Goal: Information Seeking & Learning: Understand process/instructions

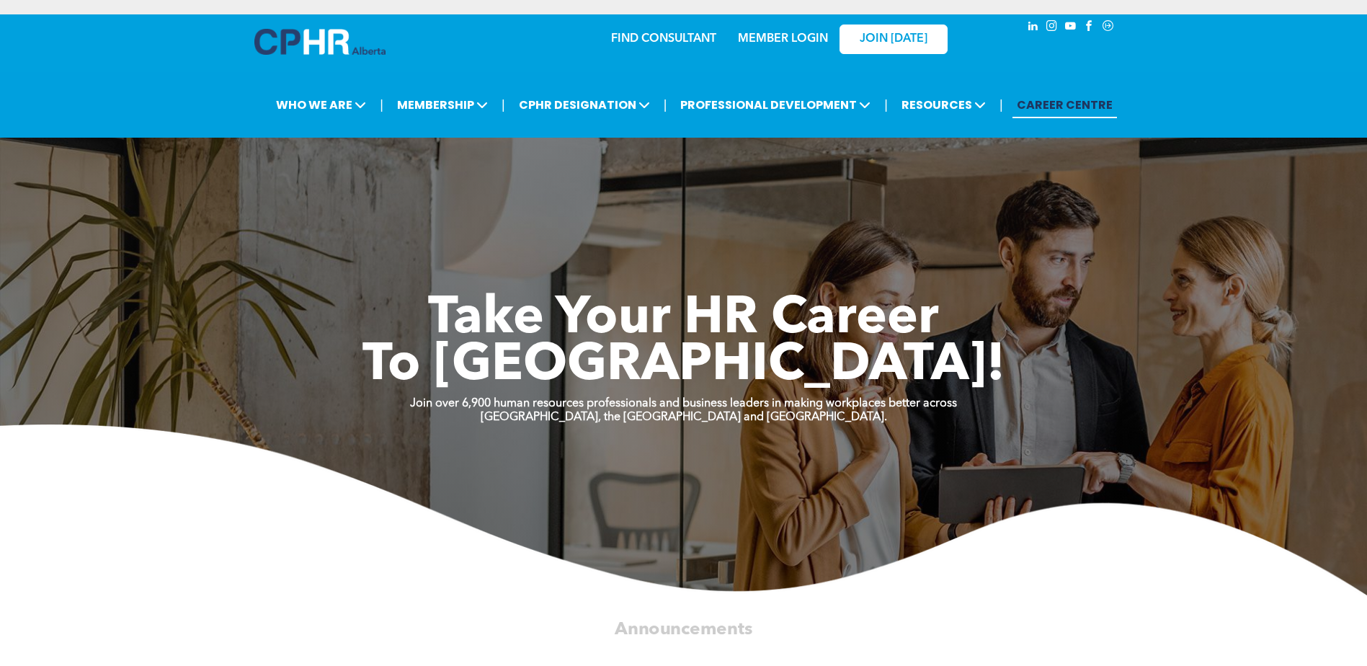
click at [785, 41] on link "MEMBER LOGIN" at bounding box center [783, 39] width 90 height 12
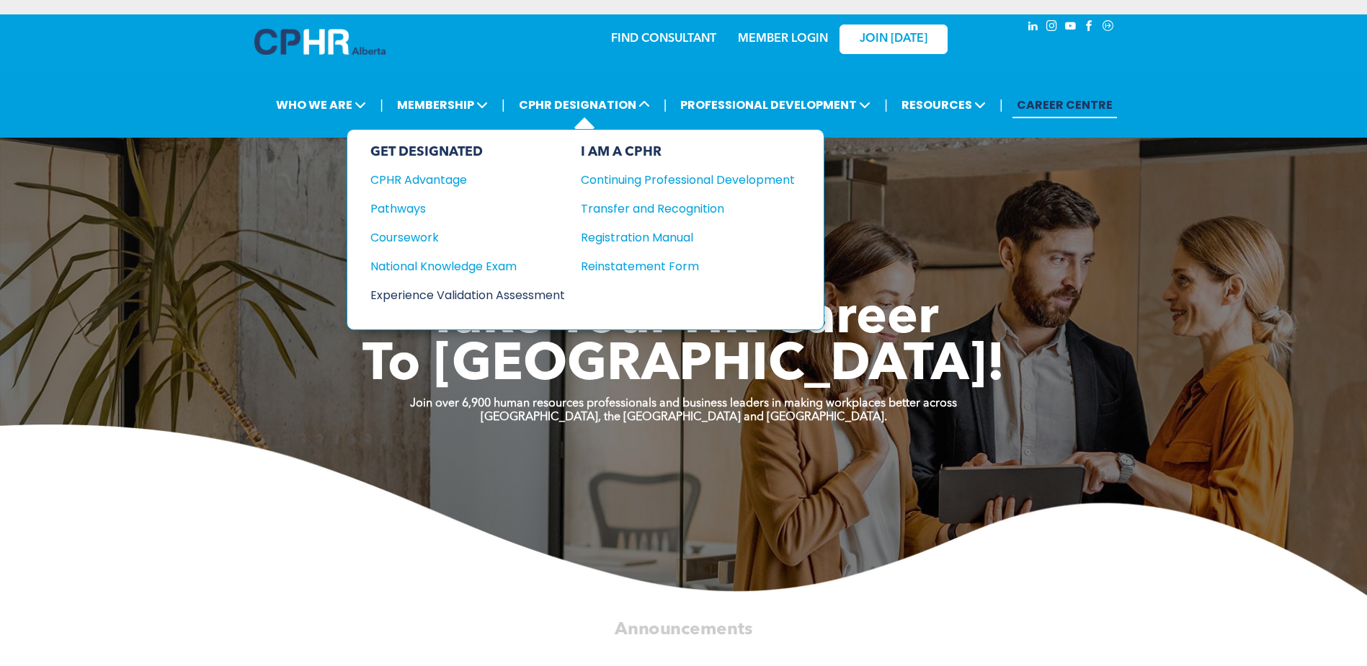
click at [539, 291] on div "Experience Validation Assessment" at bounding box center [457, 295] width 175 height 18
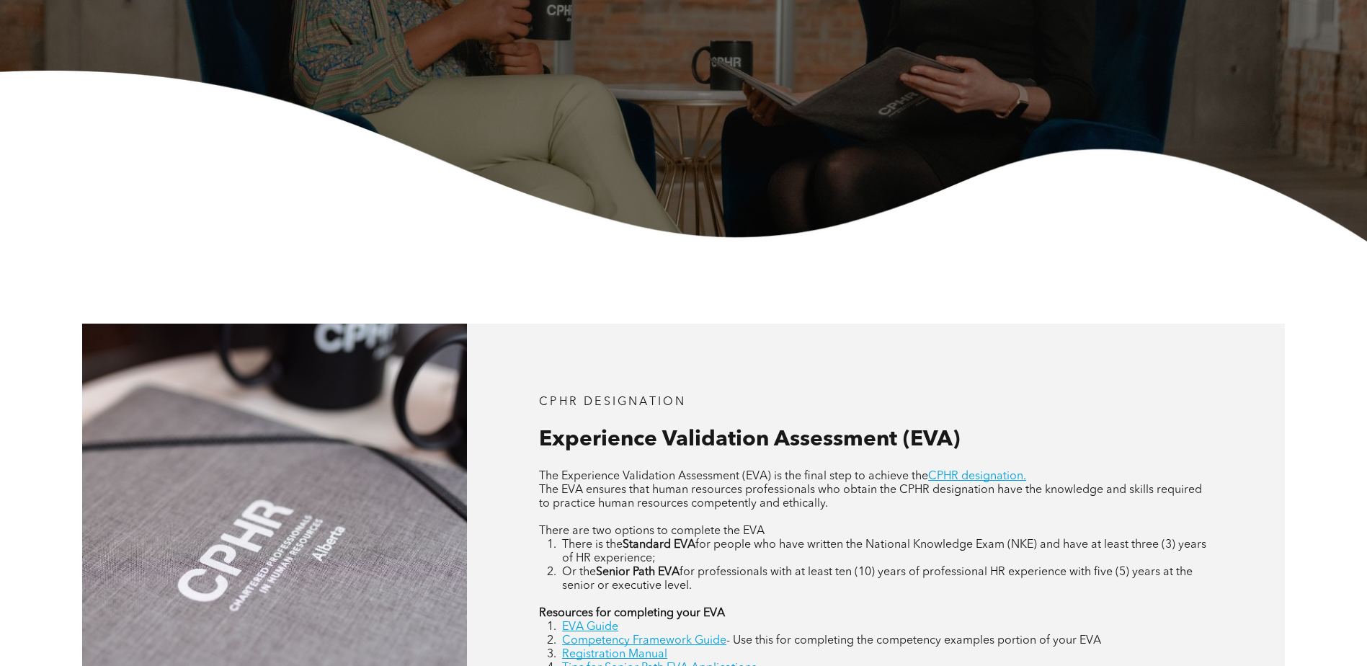
scroll to position [576, 0]
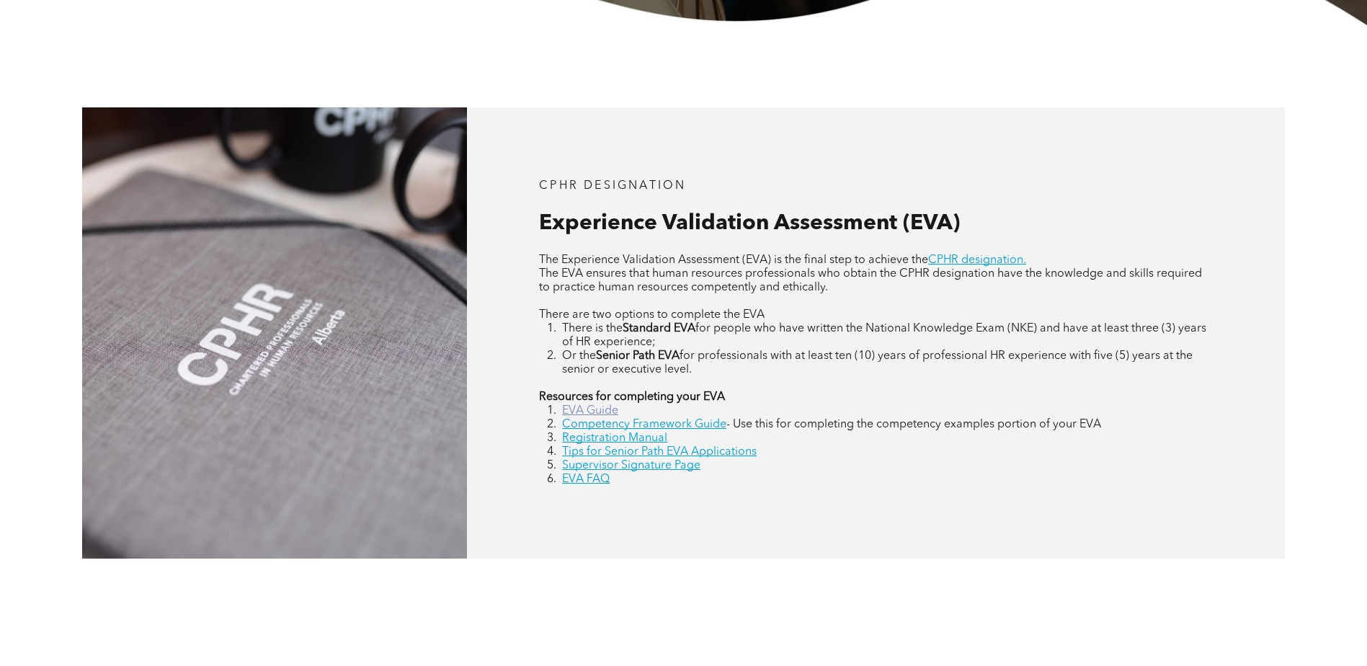
click at [583, 408] on link "EVA Guide" at bounding box center [590, 411] width 56 height 12
click at [692, 419] on link "Competency Framework Guide" at bounding box center [644, 425] width 164 height 12
click at [622, 437] on link "Registration Manual" at bounding box center [614, 438] width 105 height 12
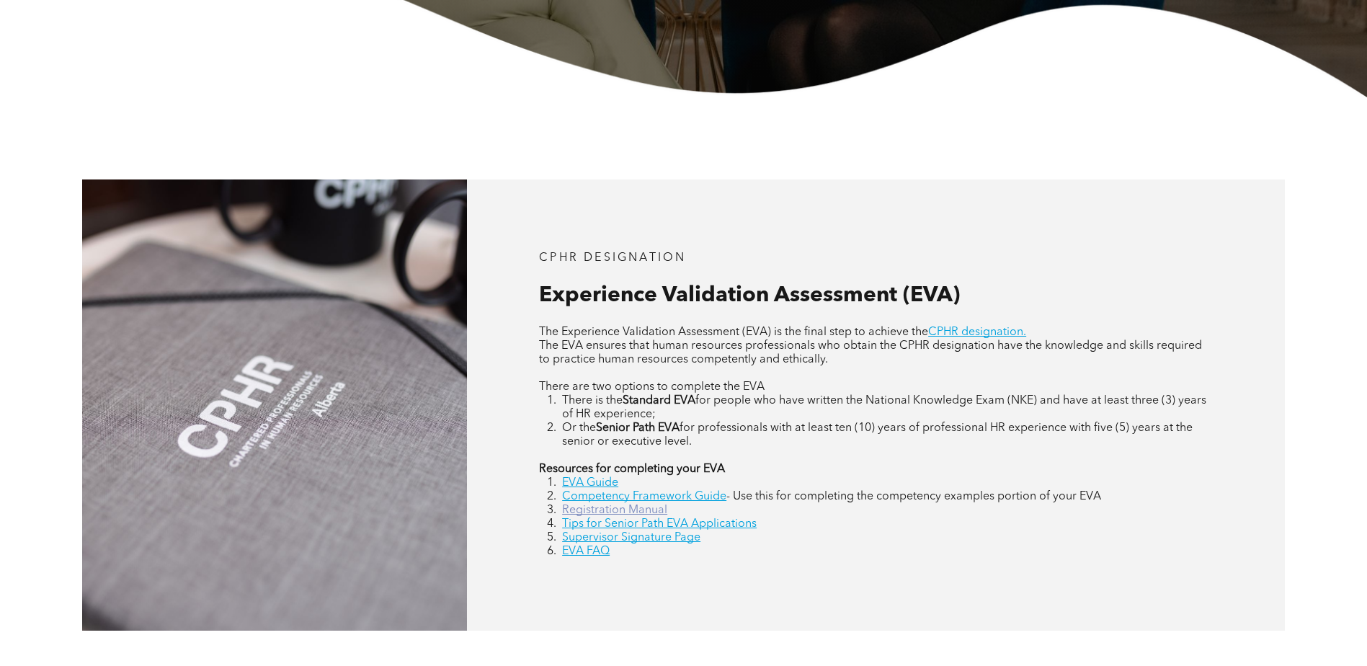
click at [614, 509] on link "Registration Manual" at bounding box center [614, 510] width 105 height 12
click at [616, 534] on link "Supervisor Signature Page" at bounding box center [631, 538] width 138 height 12
click at [579, 546] on link "EVA FAQ" at bounding box center [586, 551] width 48 height 12
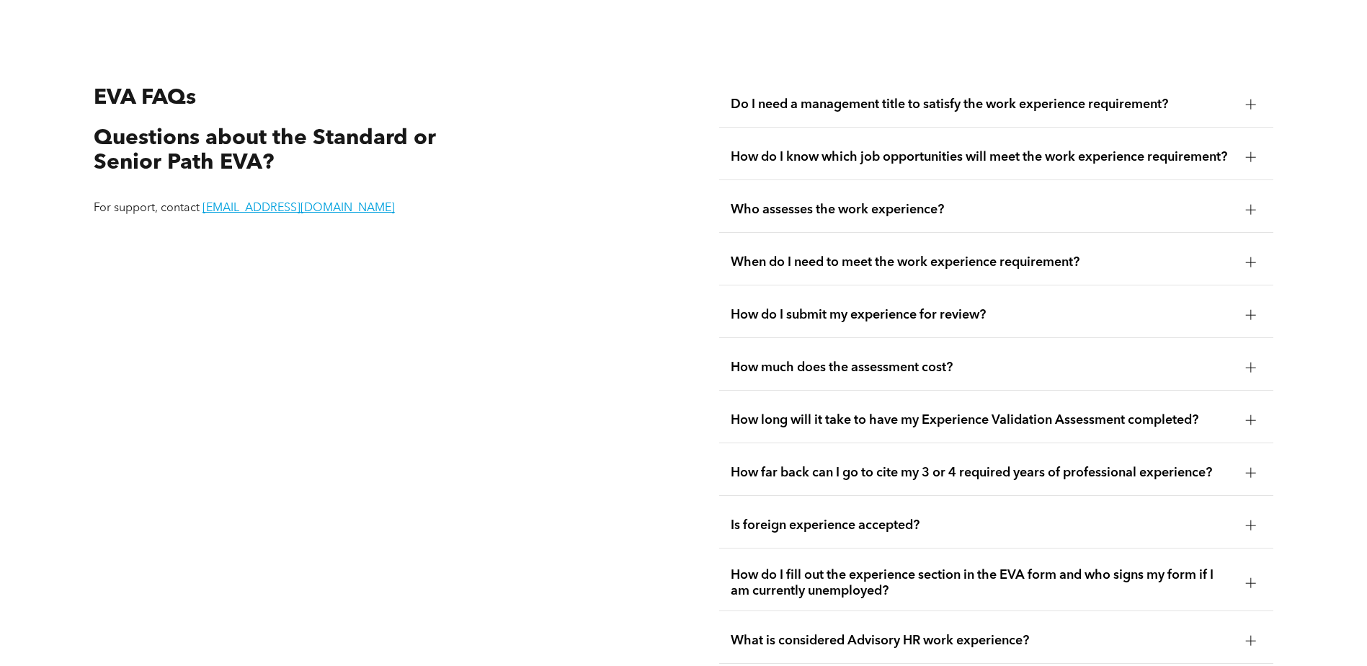
click at [952, 97] on span "Do I need a management title to satisfy the work experience requirement?" at bounding box center [982, 105] width 504 height 16
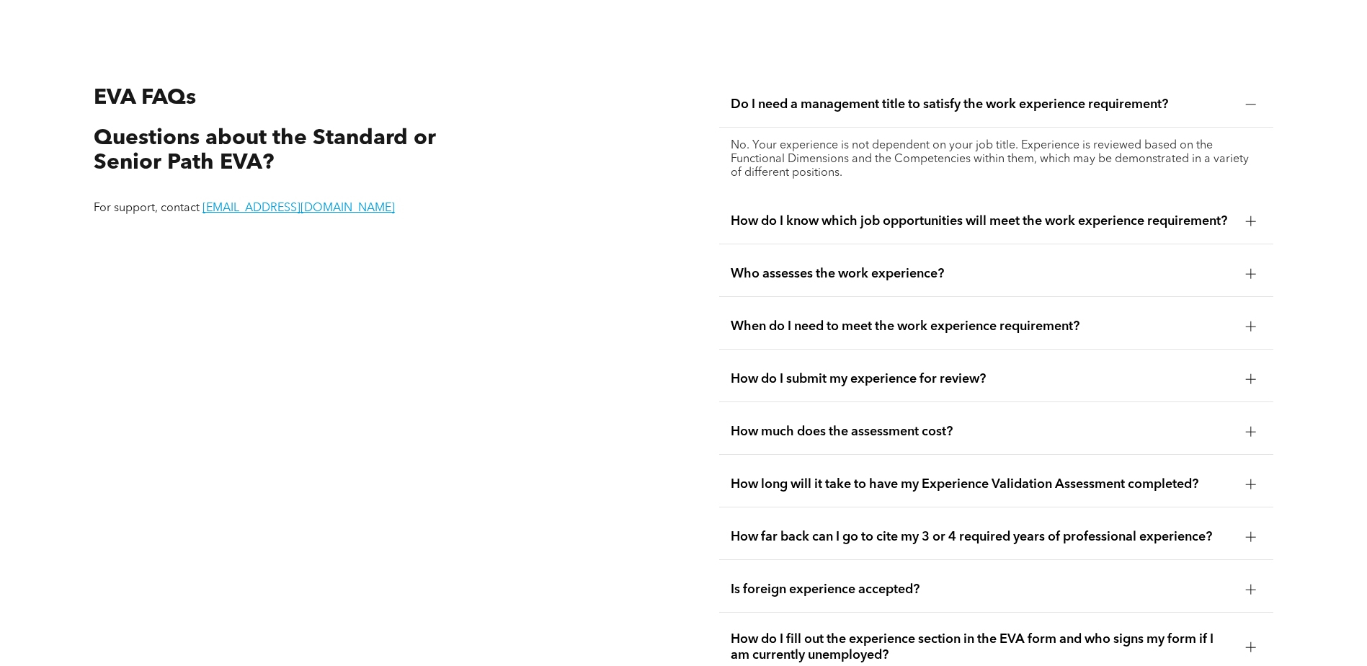
click at [942, 97] on span "Do I need a management title to satisfy the work experience requirement?" at bounding box center [982, 105] width 504 height 16
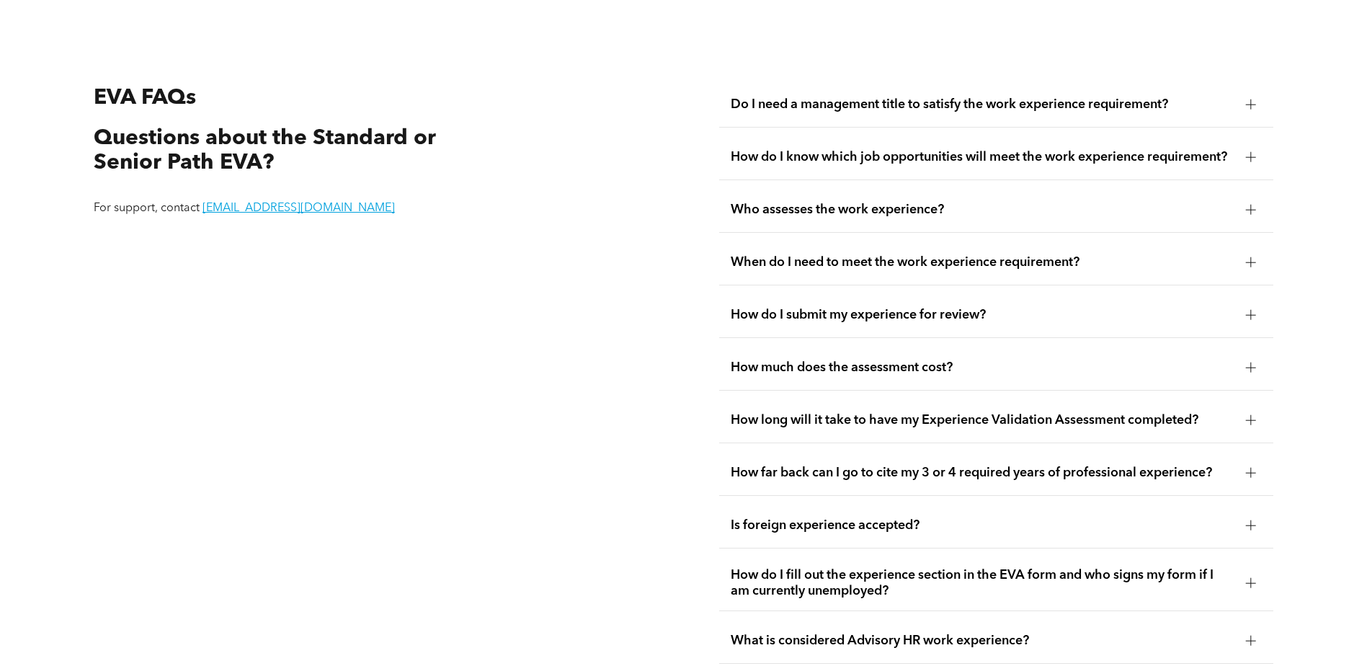
click at [905, 149] on span "How do I know which job opportunities will meet the work experience requirement?" at bounding box center [982, 157] width 504 height 16
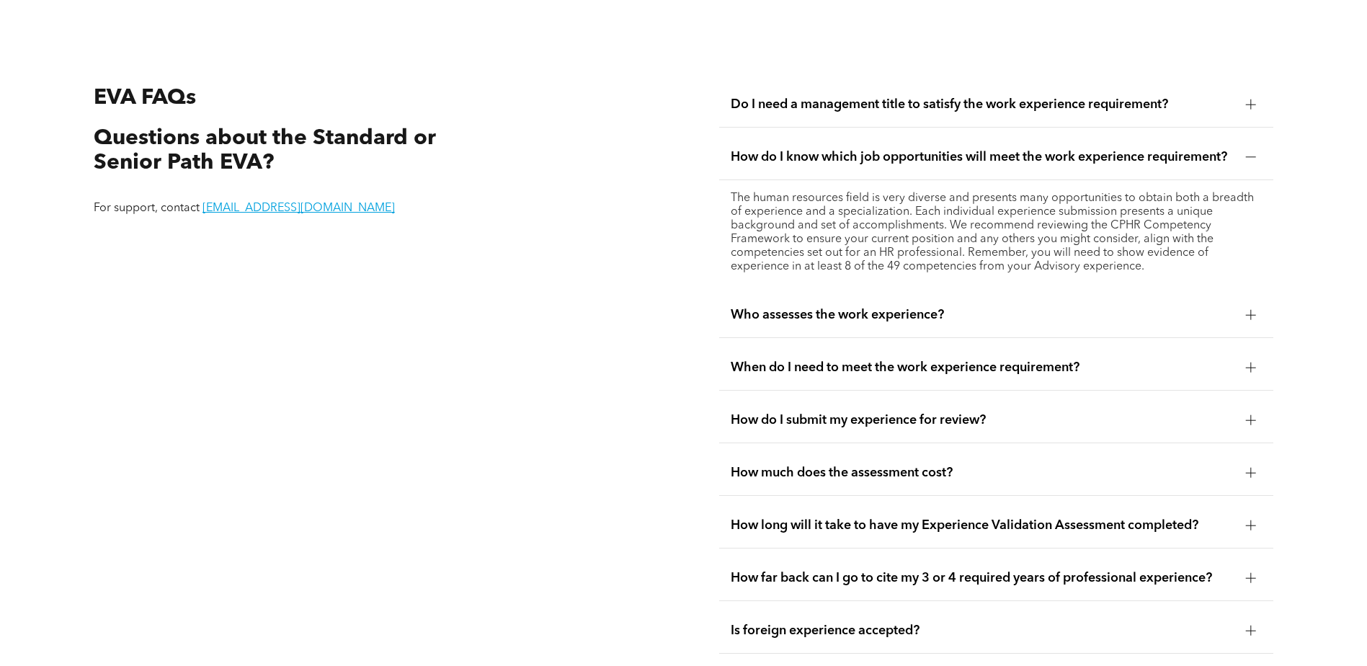
click at [905, 149] on span "How do I know which job opportunities will meet the work experience requirement?" at bounding box center [982, 157] width 504 height 16
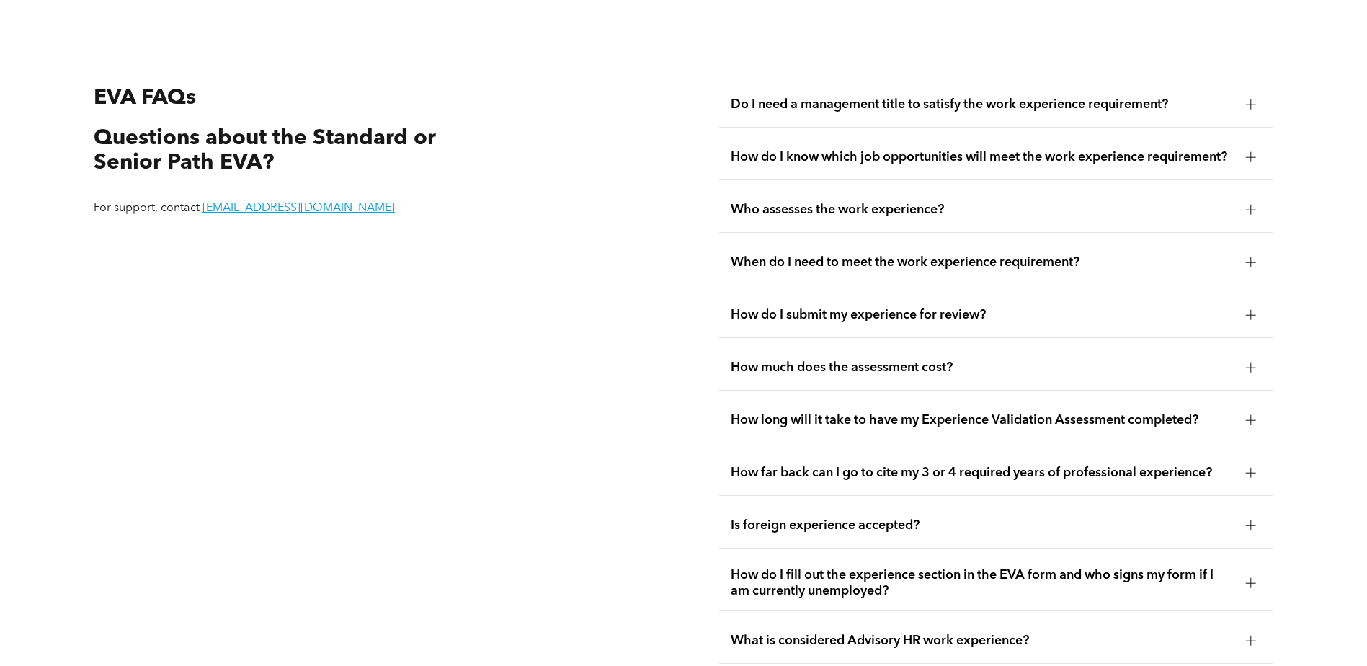
click at [876, 202] on span "Who assesses the work experience?" at bounding box center [982, 210] width 504 height 16
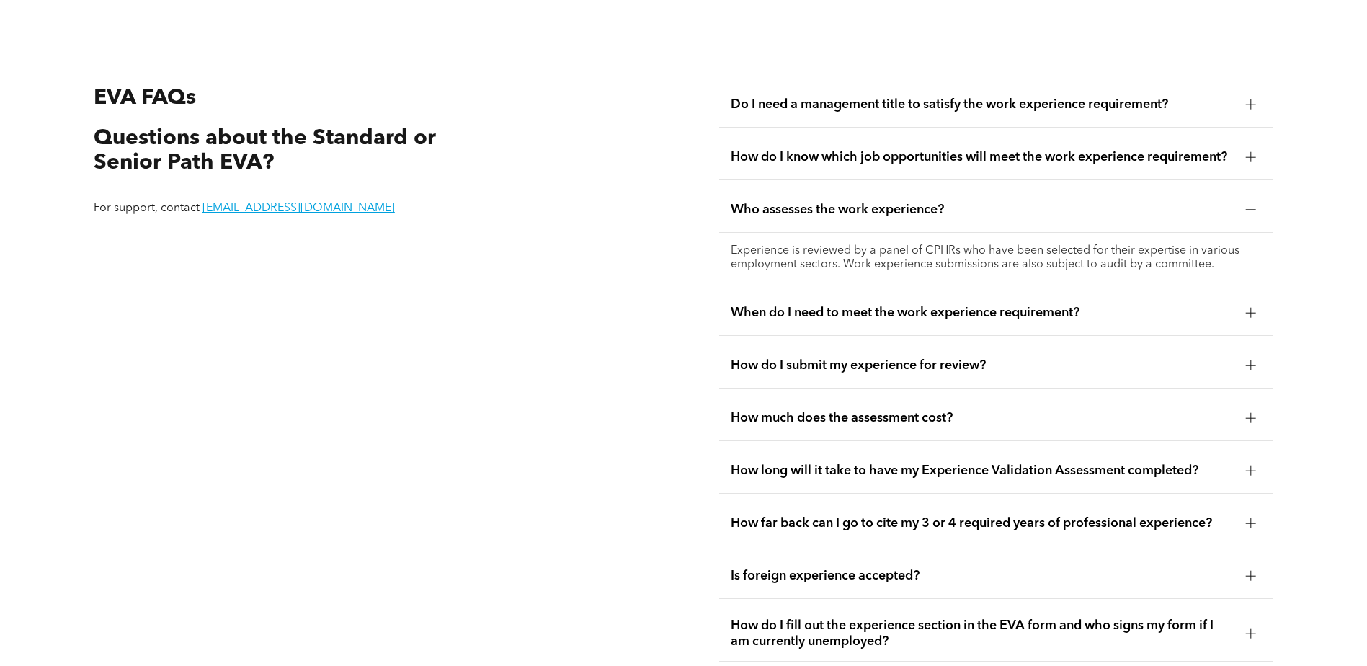
click at [876, 203] on span "Who assesses the work experience?" at bounding box center [982, 210] width 504 height 16
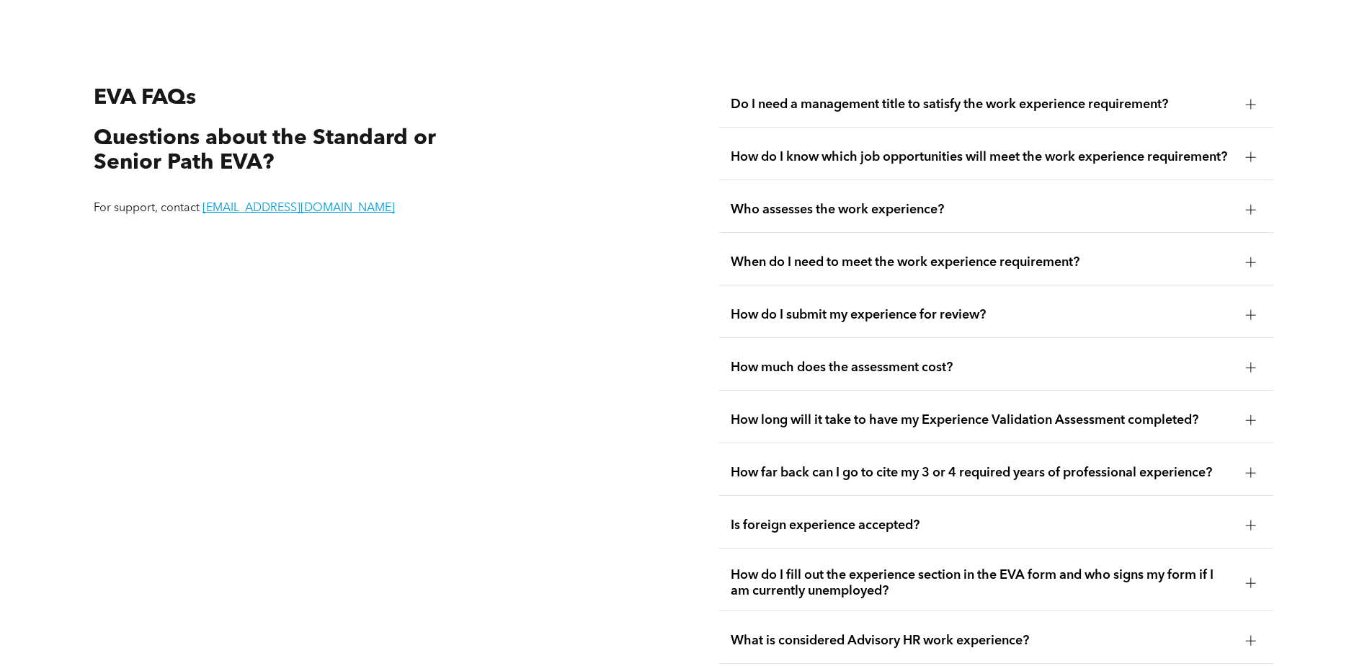
click at [841, 254] on span "When do I need to meet the work experience requirement?" at bounding box center [982, 262] width 504 height 16
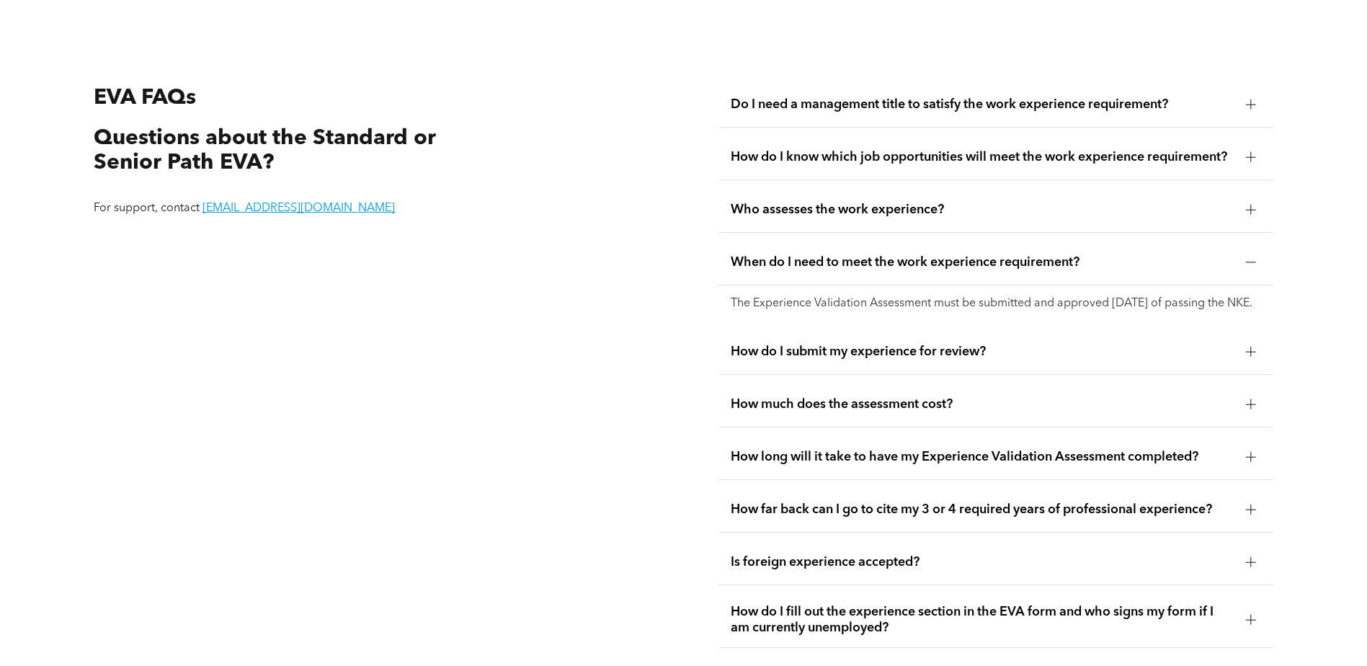
click at [800, 357] on span "How do I submit my experience for review?" at bounding box center [982, 352] width 504 height 16
click at [800, 396] on span "How much does the assessment cost?" at bounding box center [982, 404] width 504 height 16
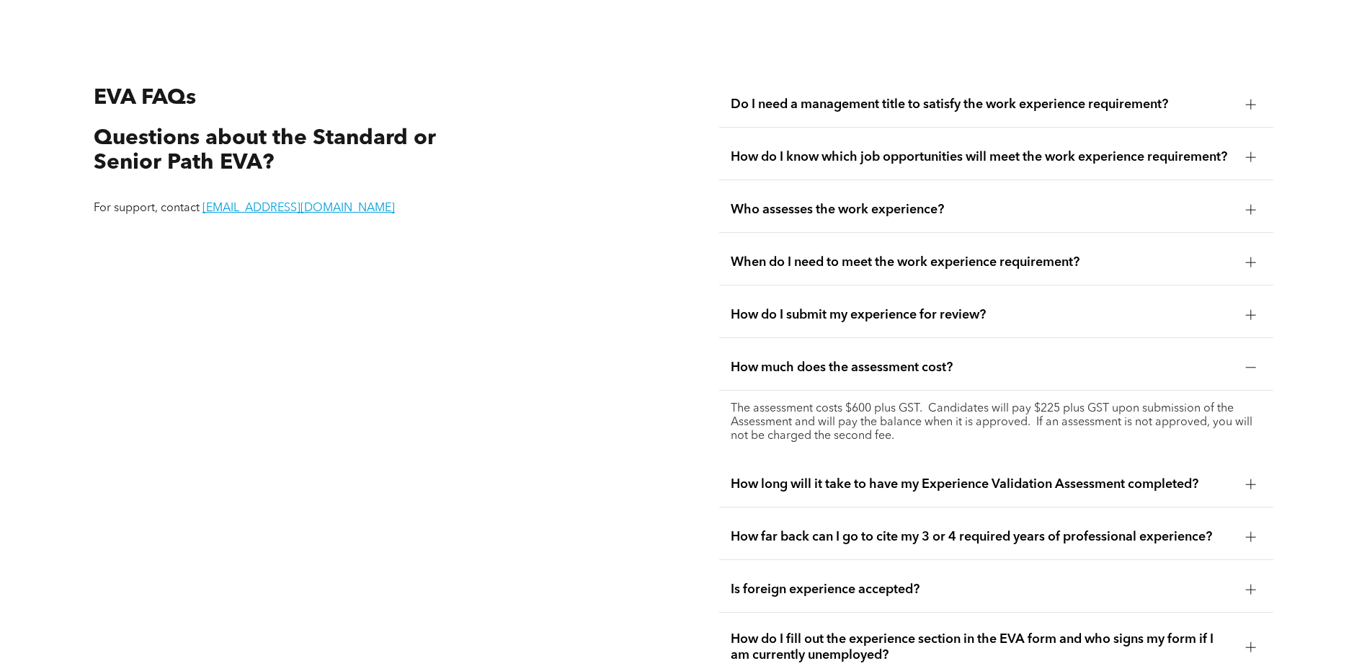
scroll to position [2851, 0]
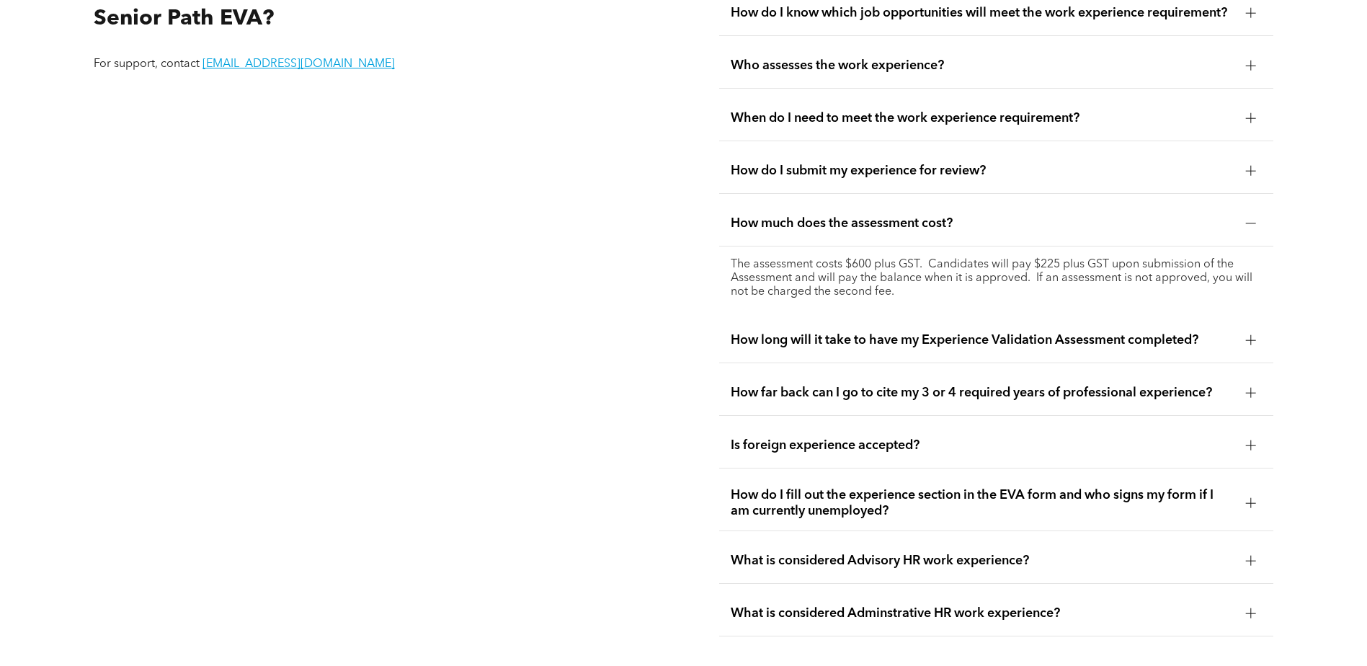
click at [866, 332] on span "How long will it take to have my Experience Validation Assessment completed?" at bounding box center [982, 340] width 504 height 16
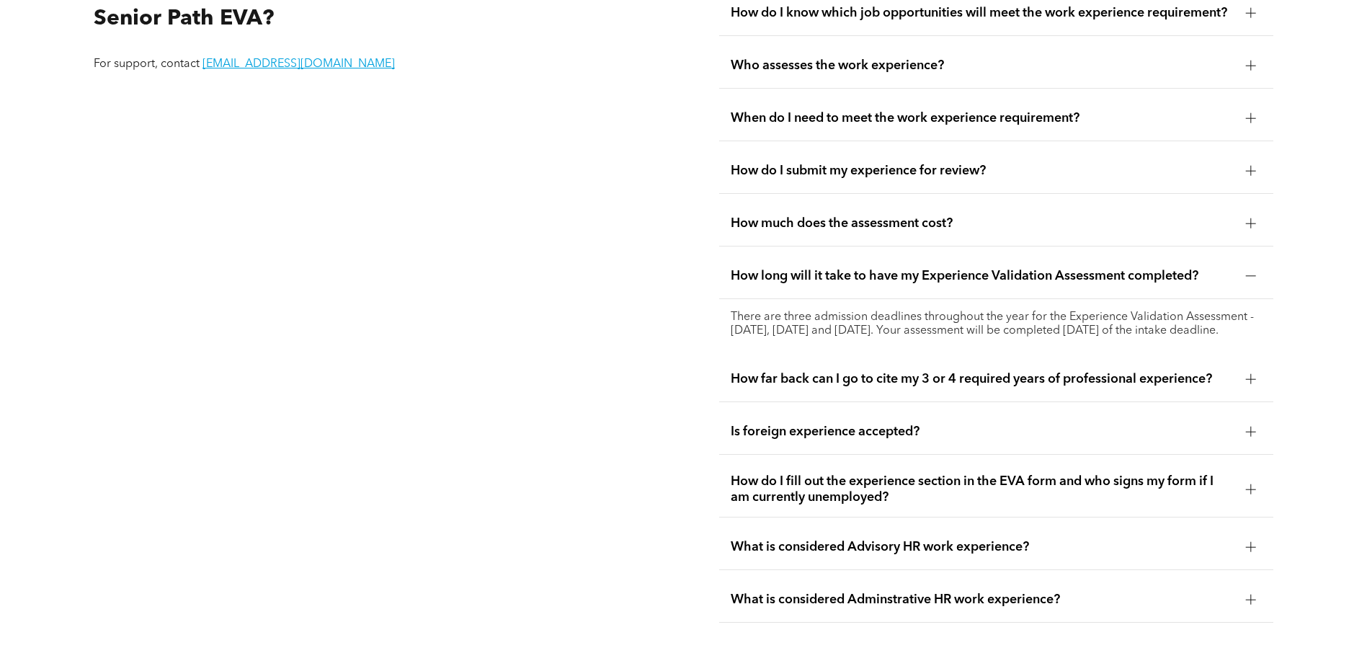
scroll to position [2923, 0]
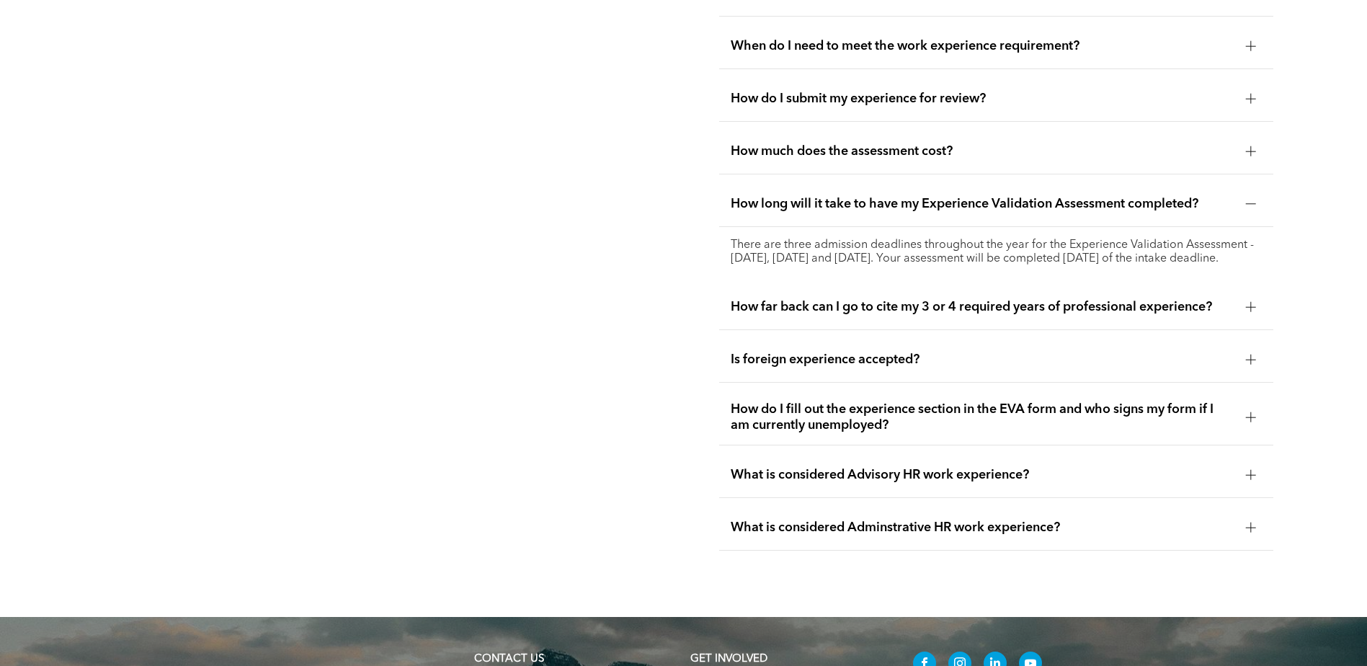
click at [813, 315] on span "How far back can I go to cite my 3 or 4 required years of professional experien…" at bounding box center [982, 307] width 504 height 16
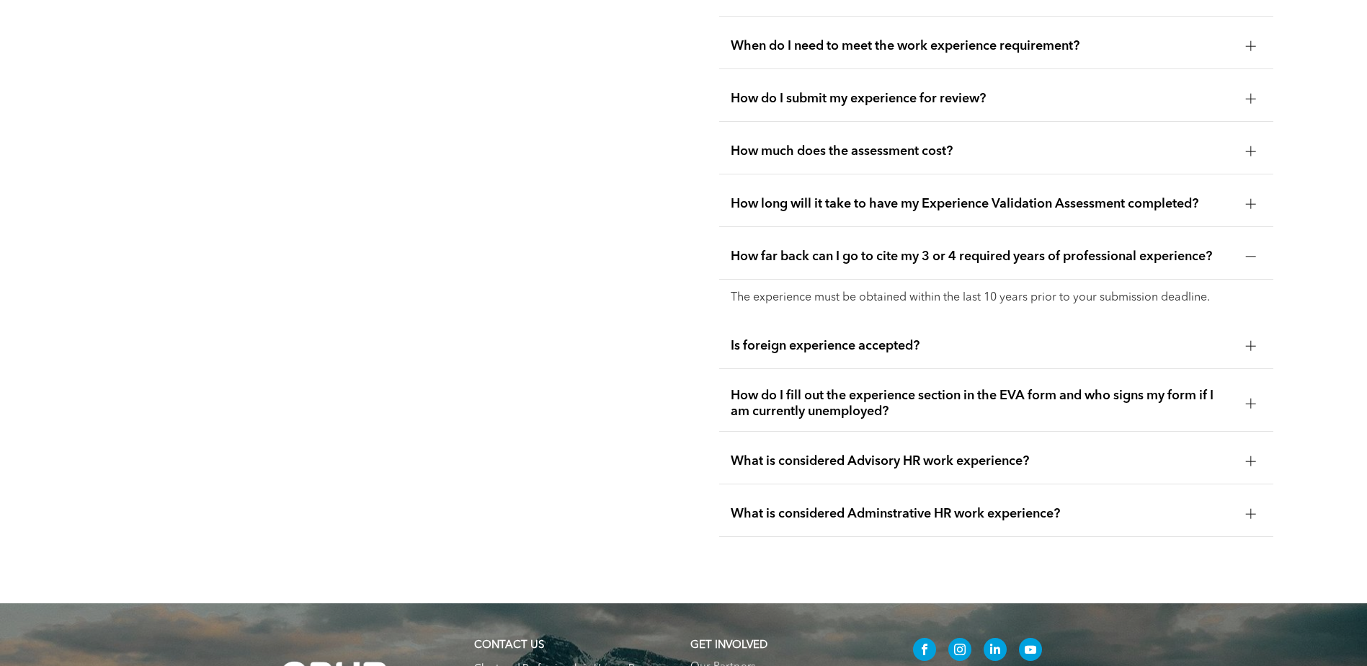
click at [813, 339] on span "Is foreign experience accepted?" at bounding box center [982, 346] width 504 height 16
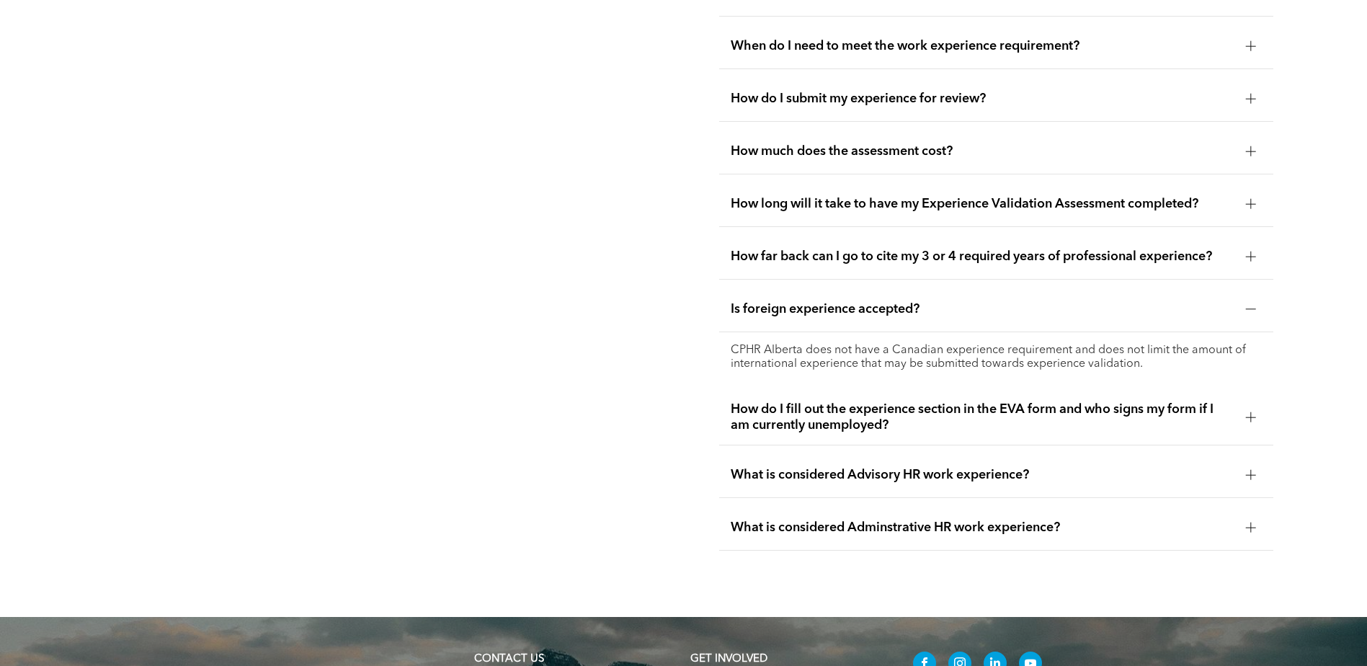
click at [820, 415] on span "How do I fill out the experience section in the EVA form and who signs my form …" at bounding box center [982, 417] width 504 height 32
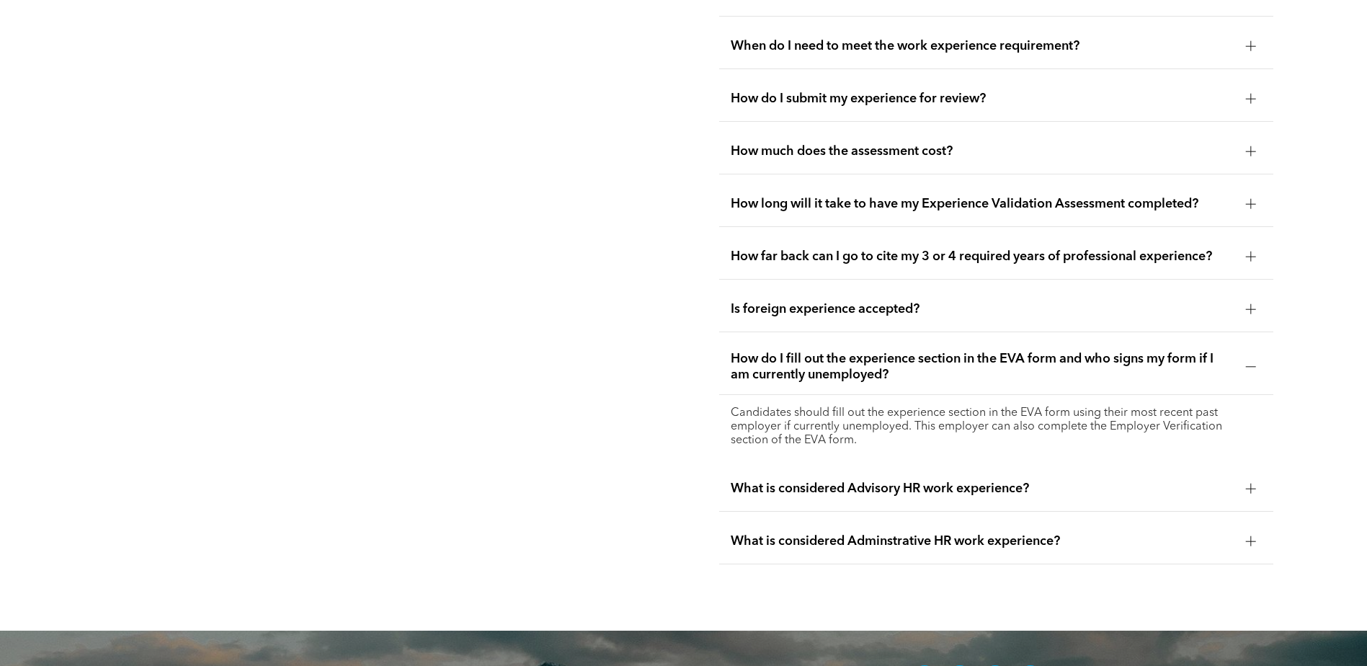
click at [834, 480] on span "What is considered Advisory HR work experience?" at bounding box center [982, 488] width 504 height 16
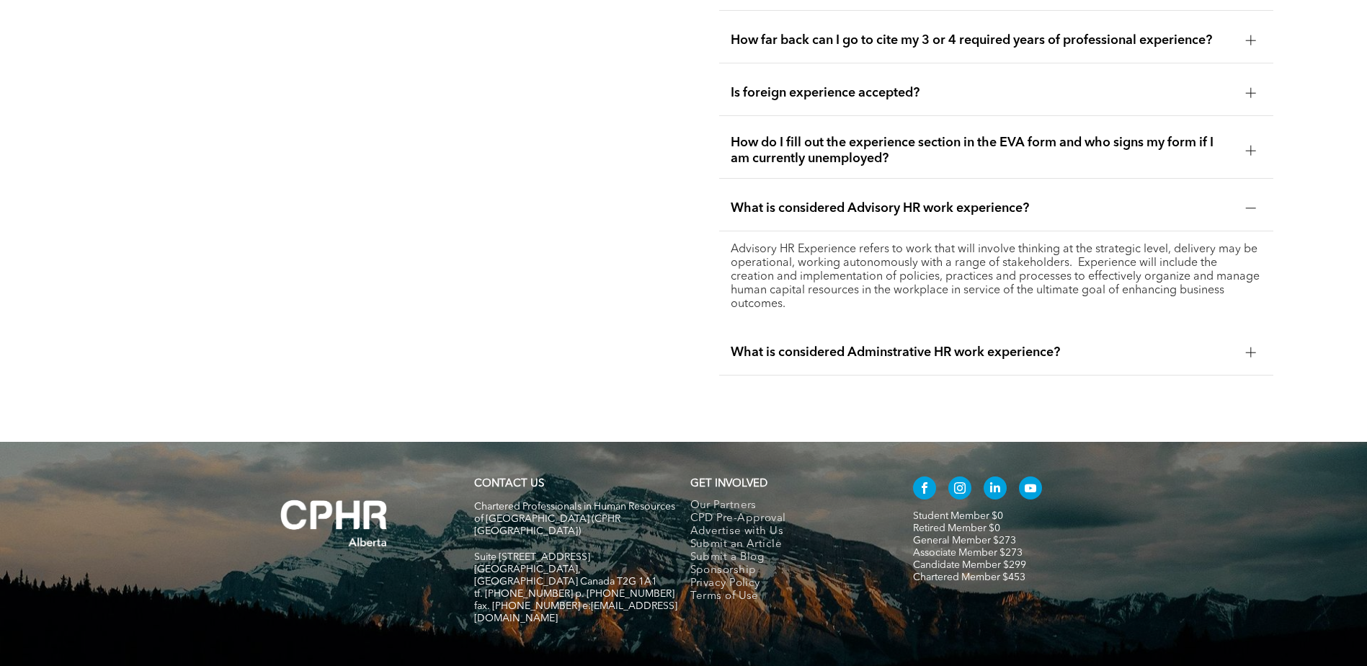
scroll to position [2995, 0]
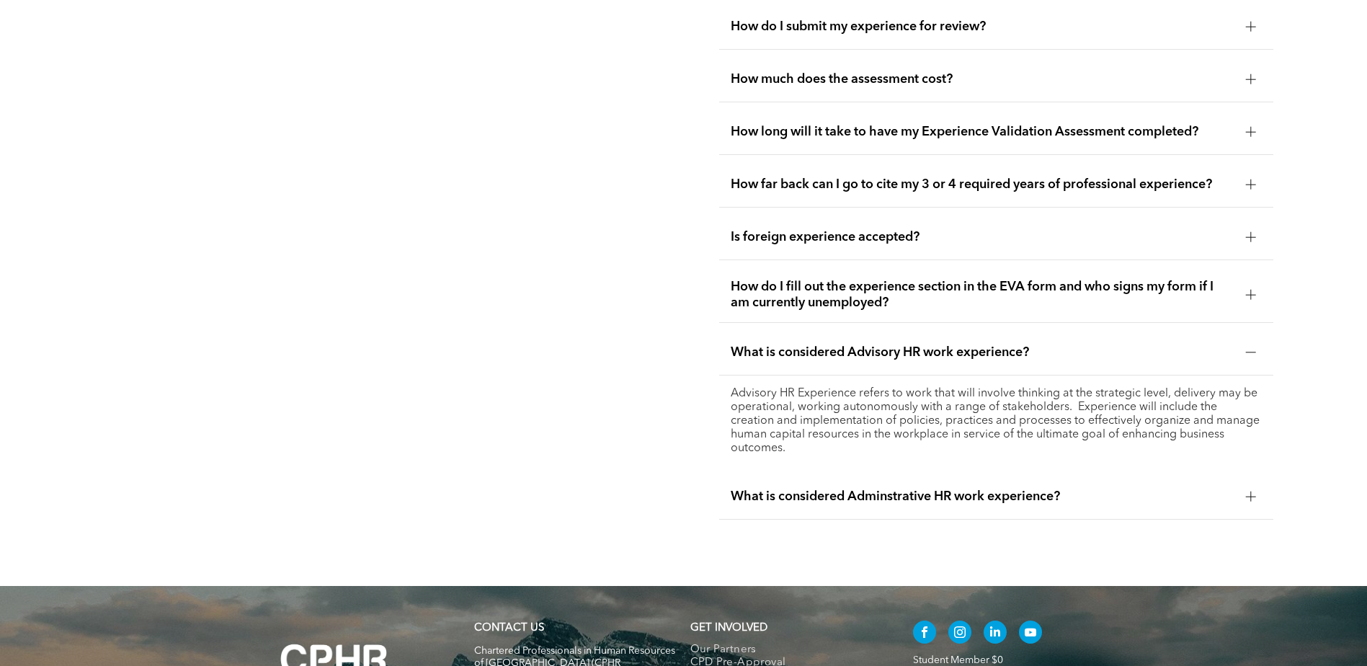
click at [790, 474] on div "What is considered Adminstrative HR work experience?" at bounding box center [996, 496] width 554 height 45
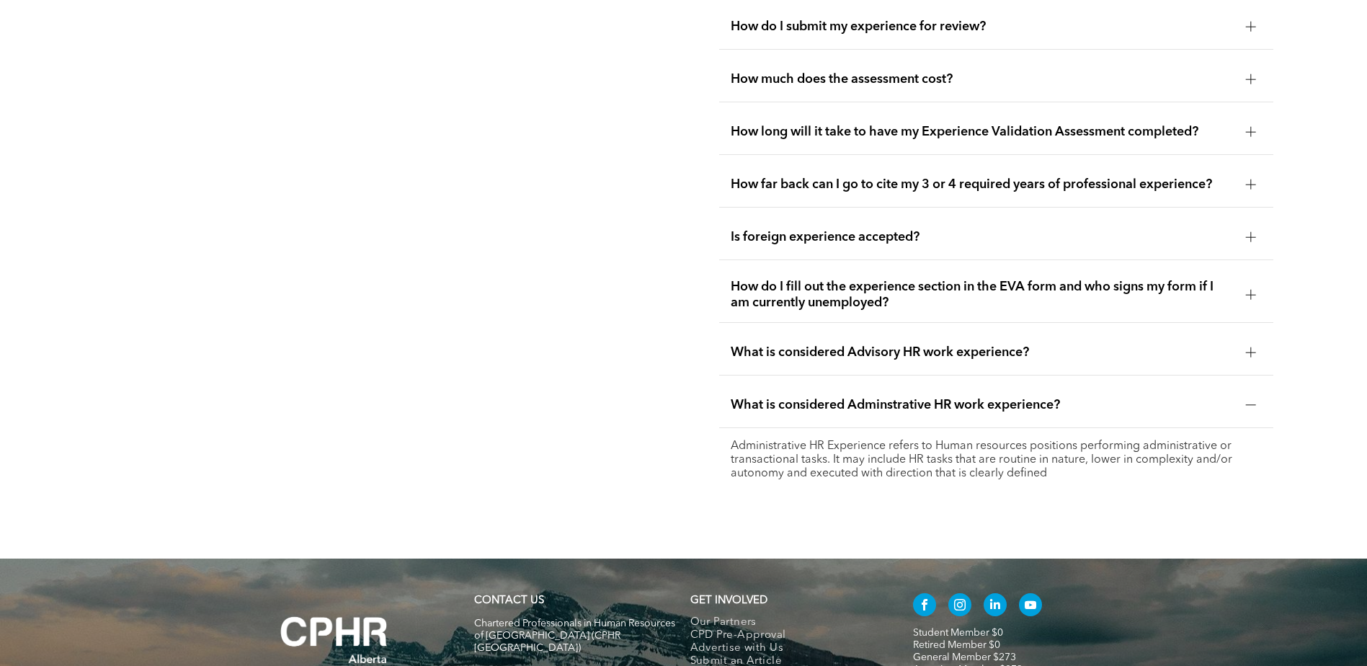
click at [795, 349] on span "What is considered Advisory HR work experience?" at bounding box center [982, 352] width 504 height 16
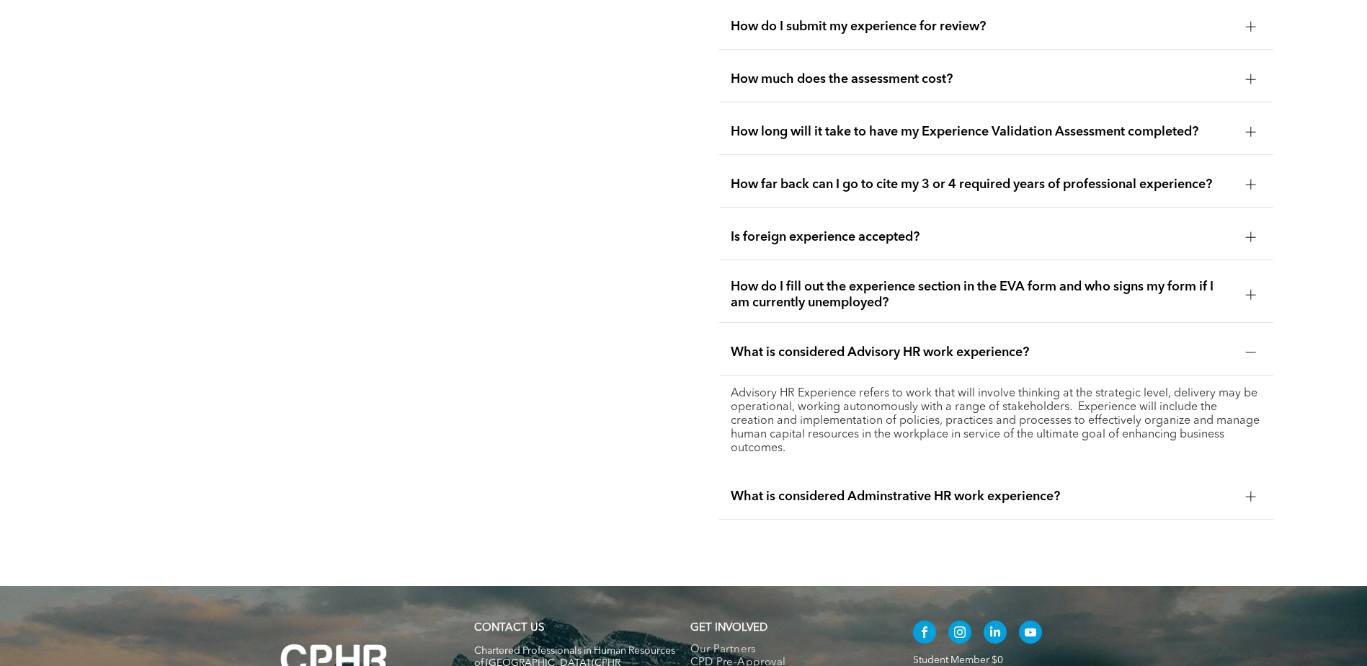
click at [828, 422] on p "Advisory HR Experience refers to work that will involve thinking at the strateg…" at bounding box center [995, 421] width 531 height 68
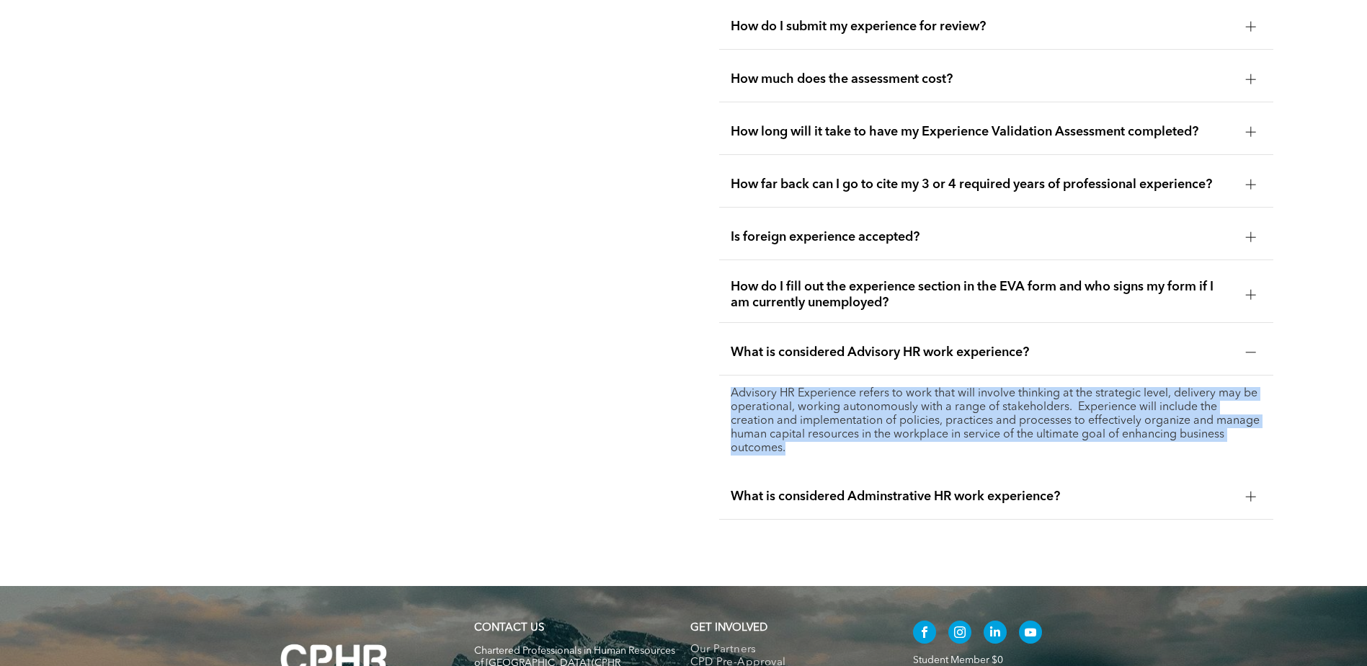
drag, startPoint x: 788, startPoint y: 439, endPoint x: 702, endPoint y: 390, distance: 99.1
click at [702, 390] on div "EVA FAQs Questions about the Standard or Senior Path EVA? For support, contact …" at bounding box center [683, 157] width 1367 height 858
copy p "Advisory HR Experience refers to work that will involve thinking at the strateg…"
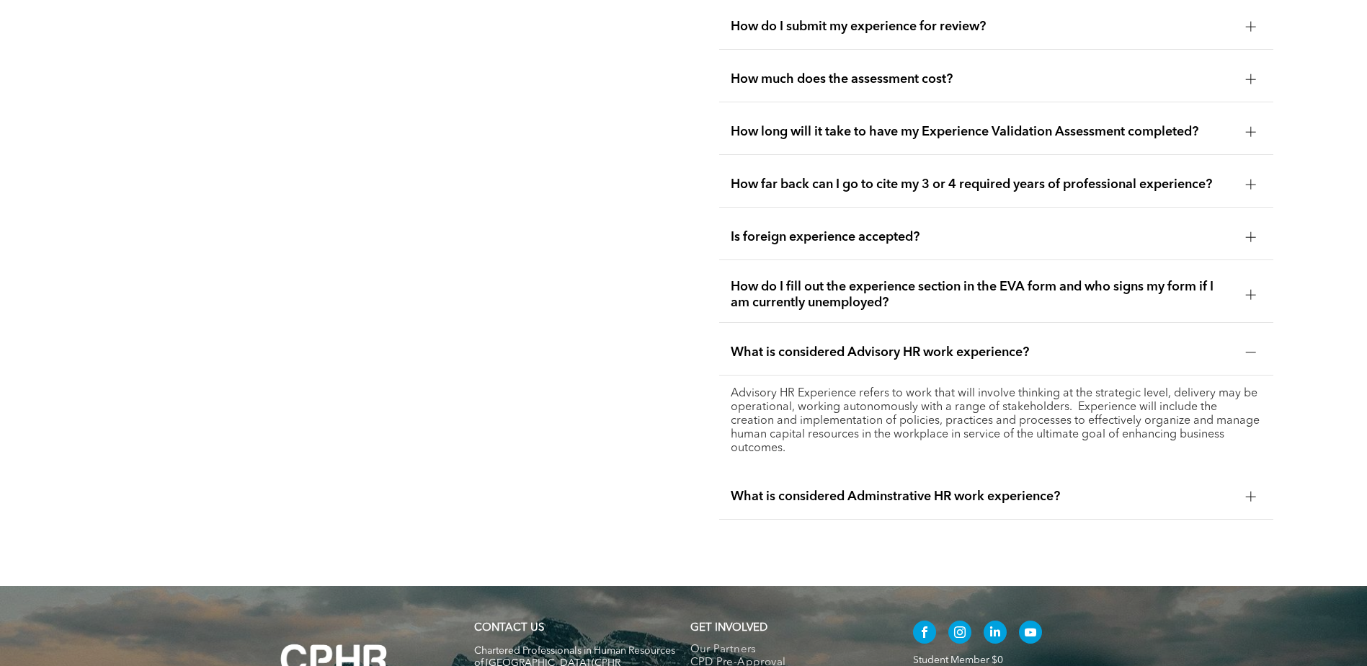
click at [769, 493] on span "What is considered Adminstrative HR work experience?" at bounding box center [982, 496] width 504 height 16
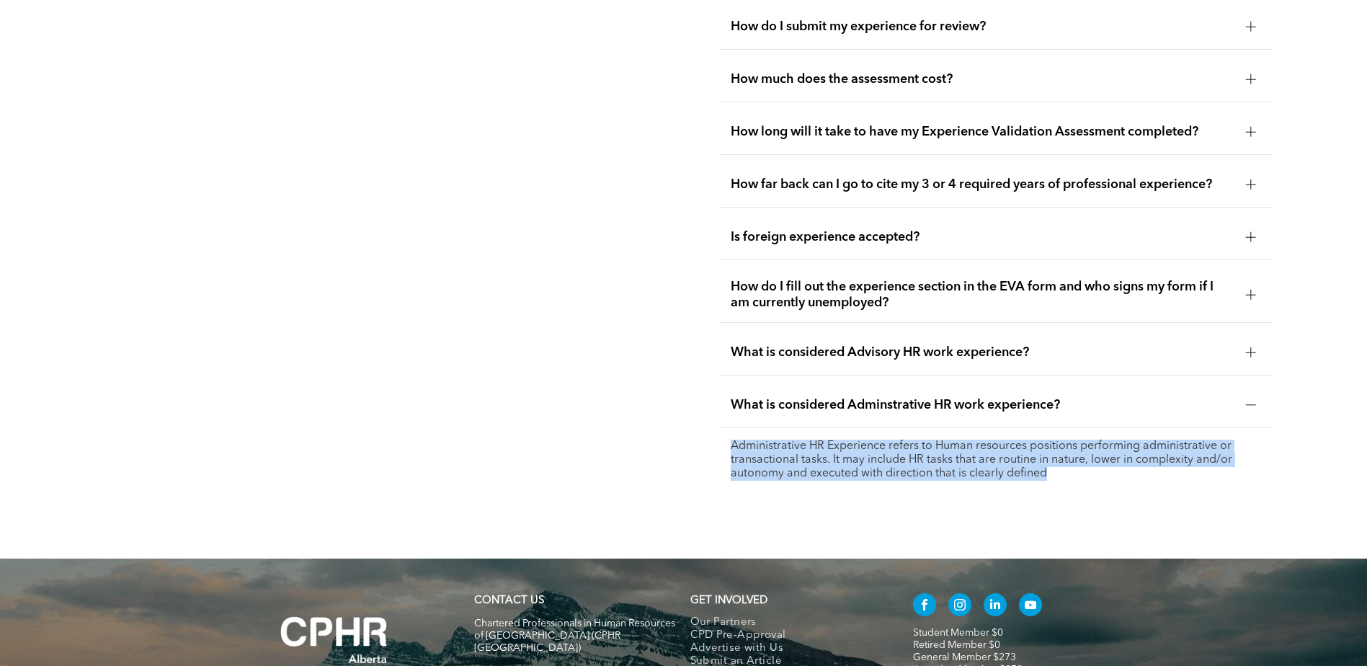
drag, startPoint x: 1067, startPoint y: 464, endPoint x: 727, endPoint y: 438, distance: 341.0
click at [727, 438] on div "Administrative HR Experience refers to Human resources positions performing adm…" at bounding box center [996, 460] width 554 height 64
copy p "Administrative HR Experience refers to Human resources positions performing adm…"
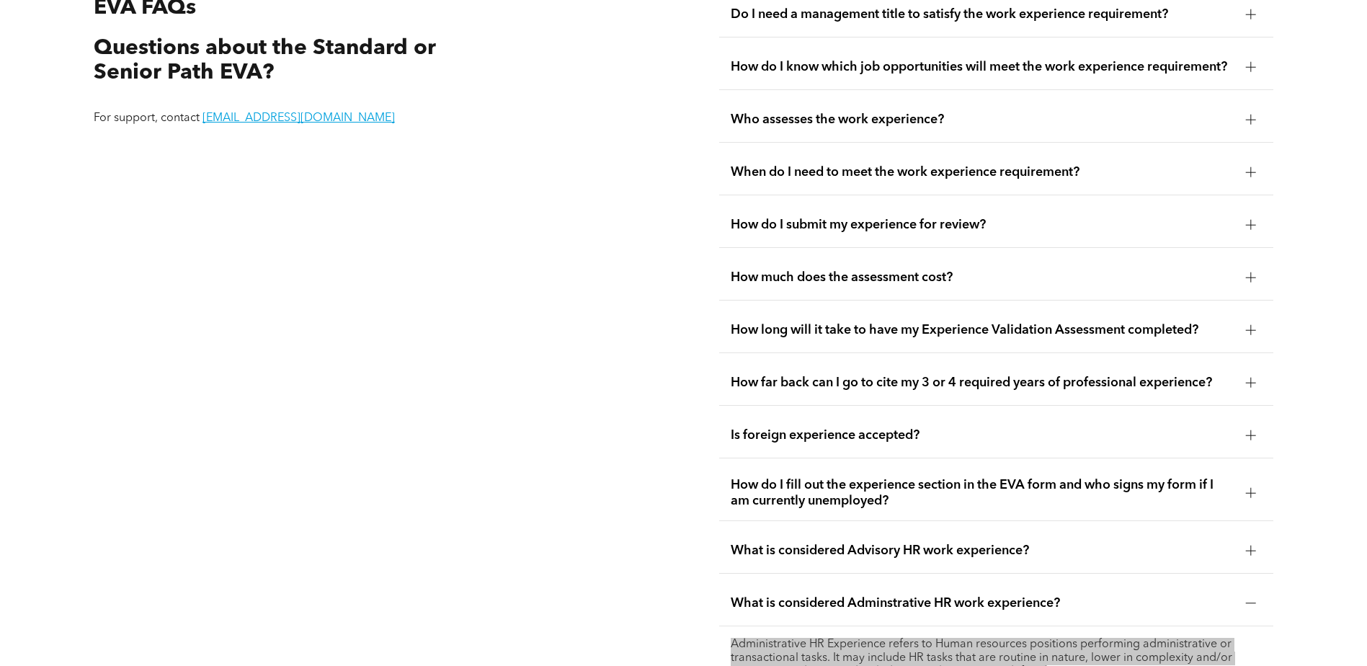
scroll to position [3085, 0]
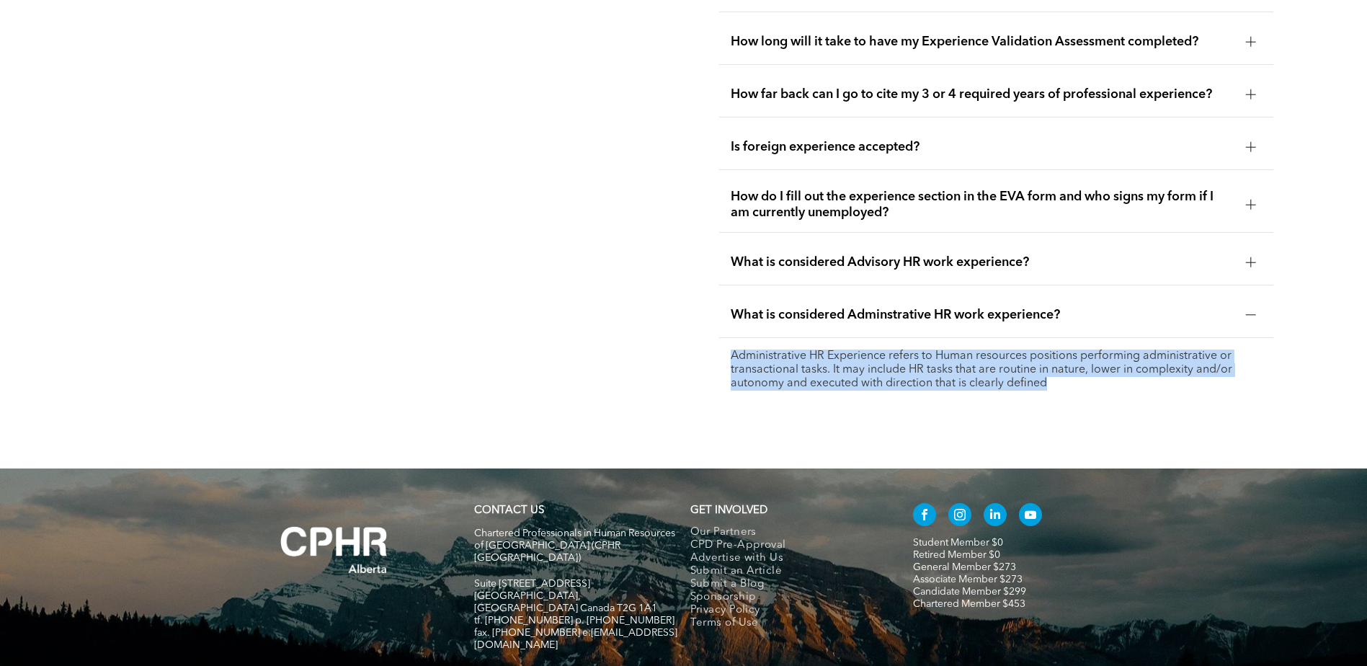
click at [447, 392] on div "EVA FAQs Questions about the Standard or Senior Path EVA? For support, contact …" at bounding box center [370, 52] width 577 height 721
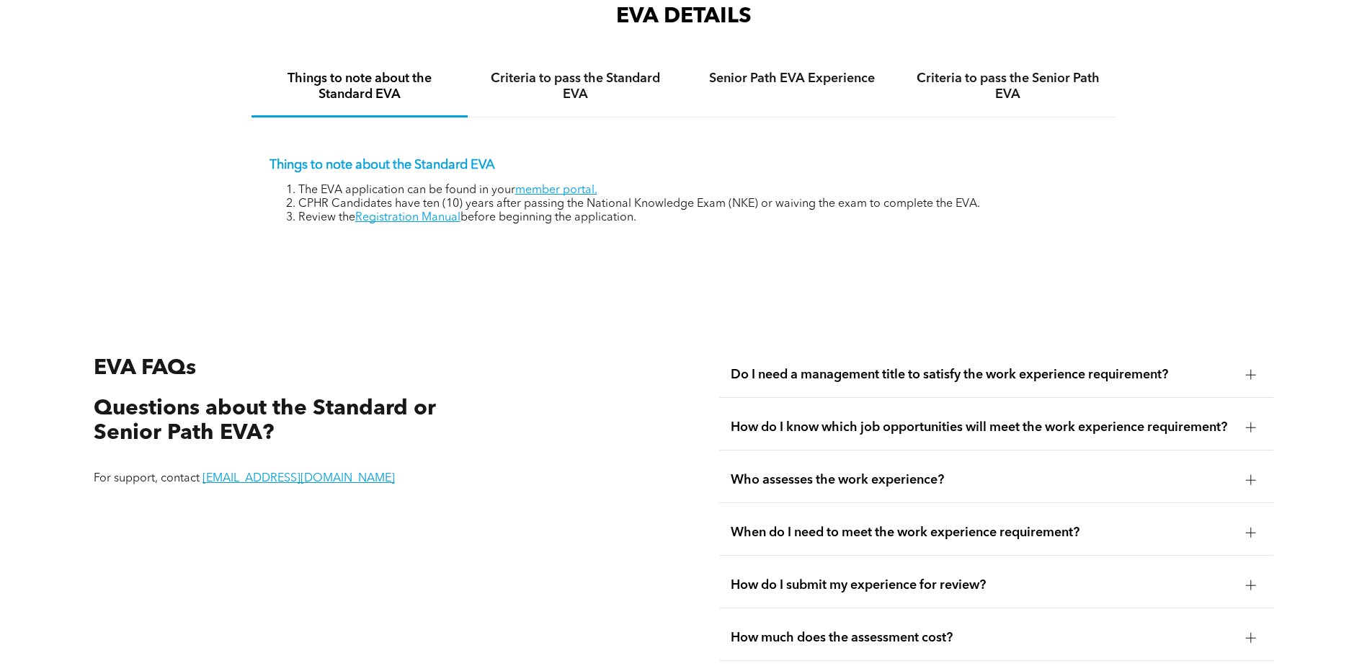
scroll to position [2221, 0]
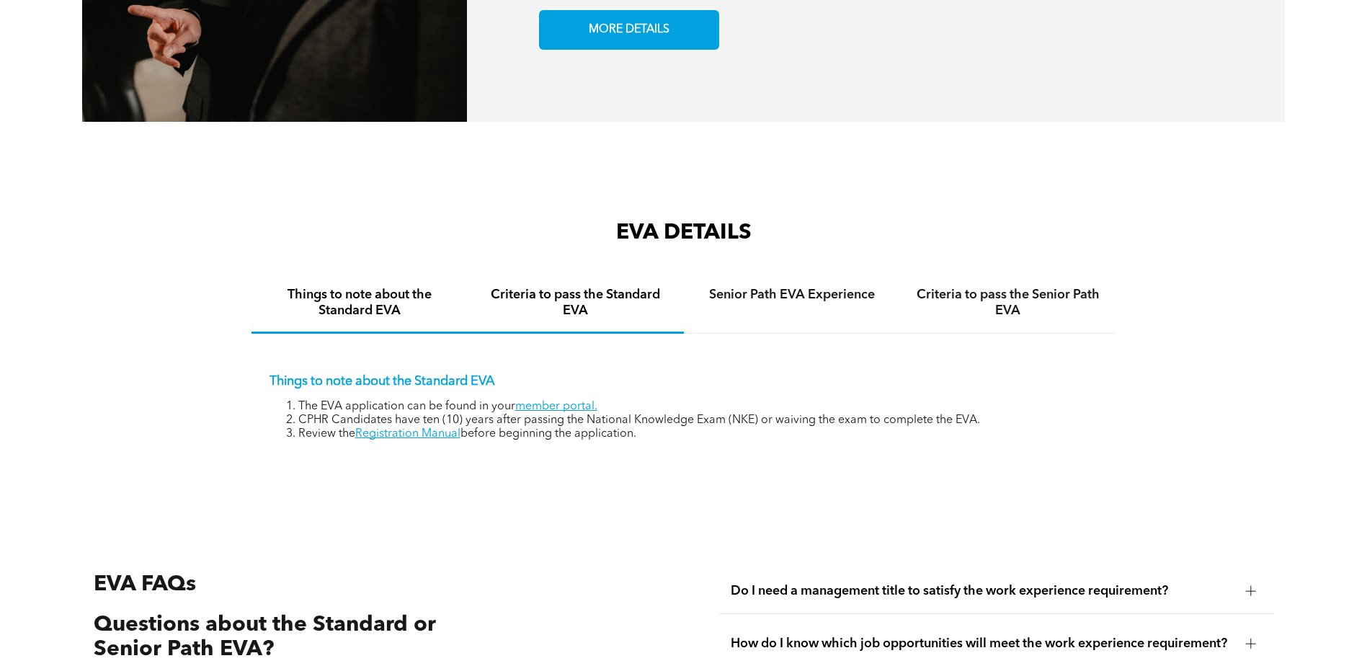
click at [597, 292] on h4 "Criteria to pass the Standard EVA" at bounding box center [575, 303] width 190 height 32
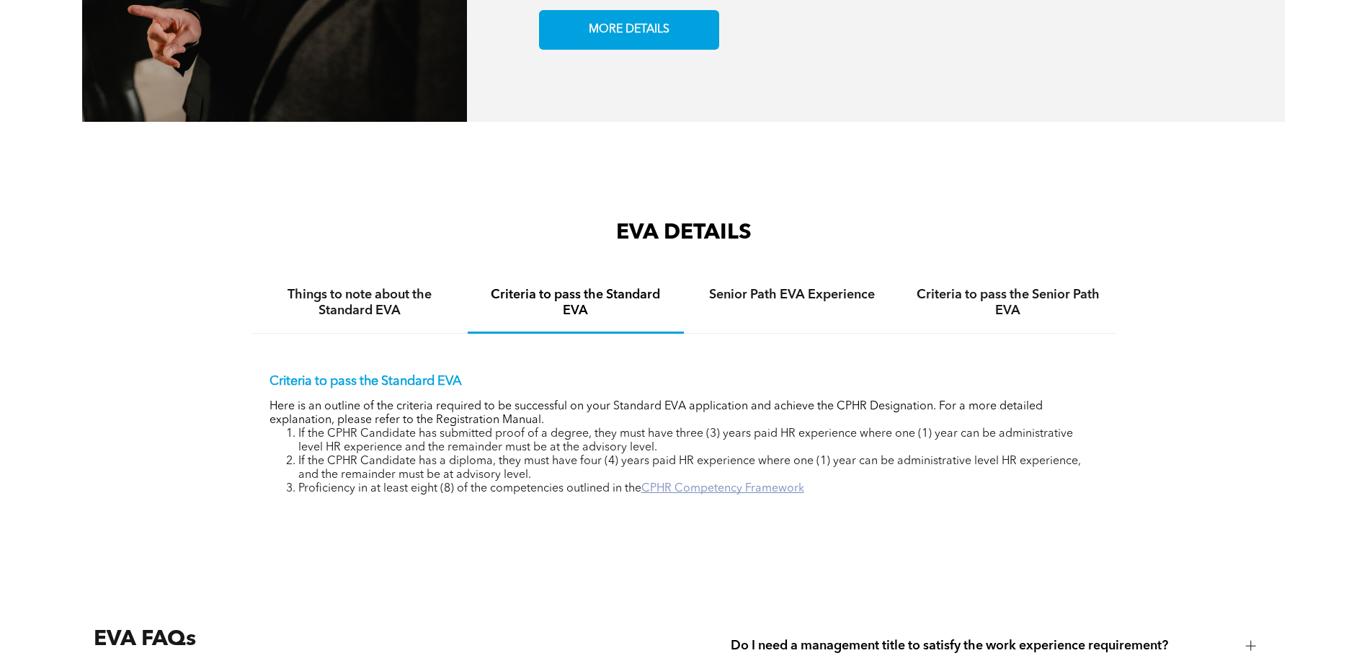
click at [710, 483] on link "CPHR Competency Framework" at bounding box center [722, 489] width 163 height 12
